Goal: Transaction & Acquisition: Purchase product/service

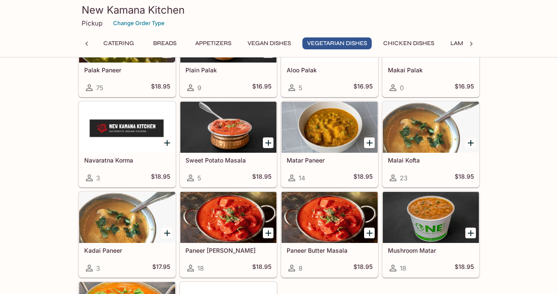
scroll to position [0, 148]
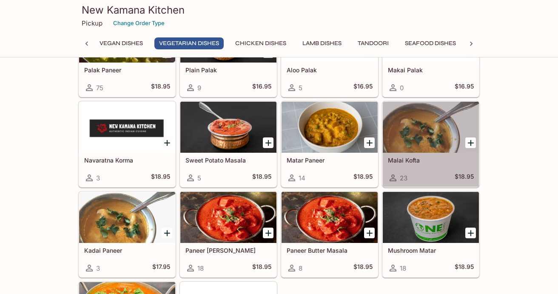
click at [414, 164] on div "Malai Kofta 23 $18.95" at bounding box center [430, 170] width 96 height 34
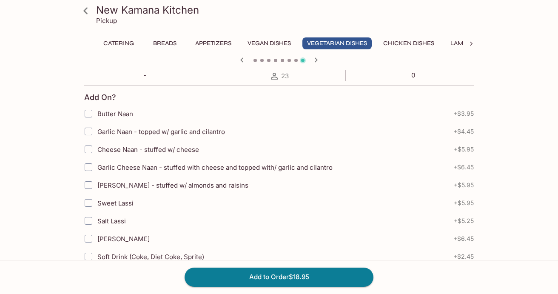
scroll to position [178, 0]
click at [259, 160] on label "Garlic Cheese Naan - stuffed with cheese and topped with/ garlic and cilantro" at bounding box center [225, 167] width 292 height 18
click at [97, 160] on input "Garlic Cheese Naan - stuffed with cheese and topped with/ garlic and cilantro" at bounding box center [88, 166] width 17 height 17
checkbox input "true"
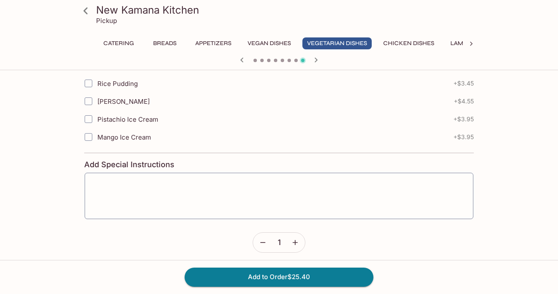
scroll to position [427, 0]
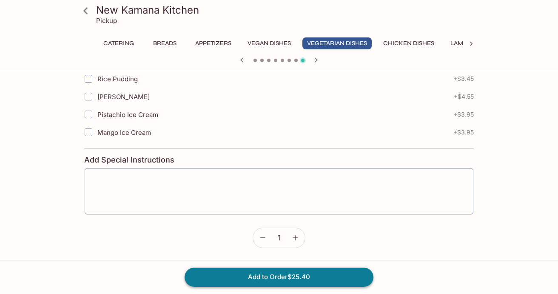
click at [272, 271] on button "Add to Order $25.40" at bounding box center [278, 276] width 189 height 19
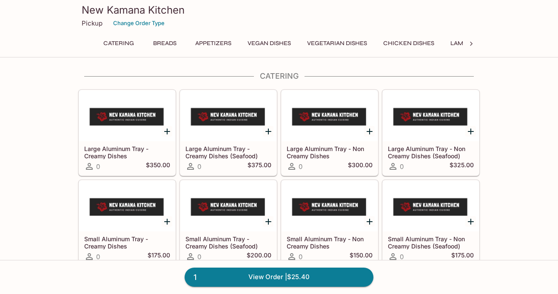
click at [392, 48] on button "Chicken Dishes" at bounding box center [408, 43] width 60 height 12
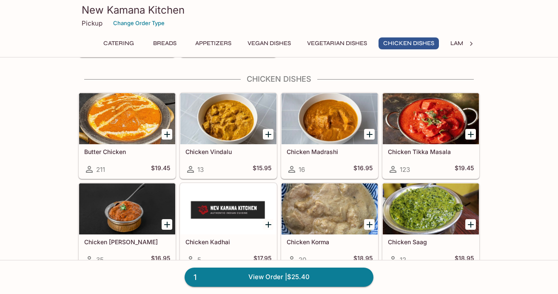
scroll to position [1508, 0]
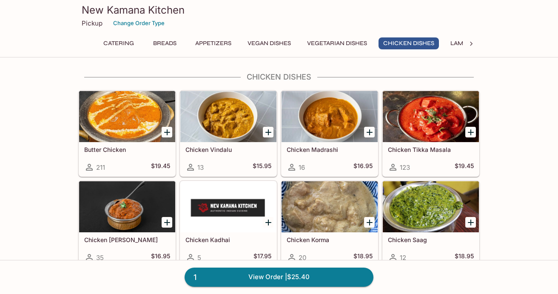
click at [314, 209] on div at bounding box center [329, 206] width 96 height 51
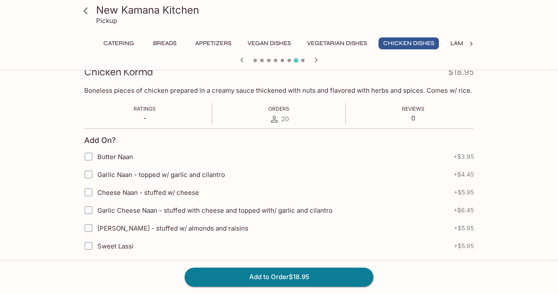
scroll to position [126, 0]
